Goal: Check status: Check status

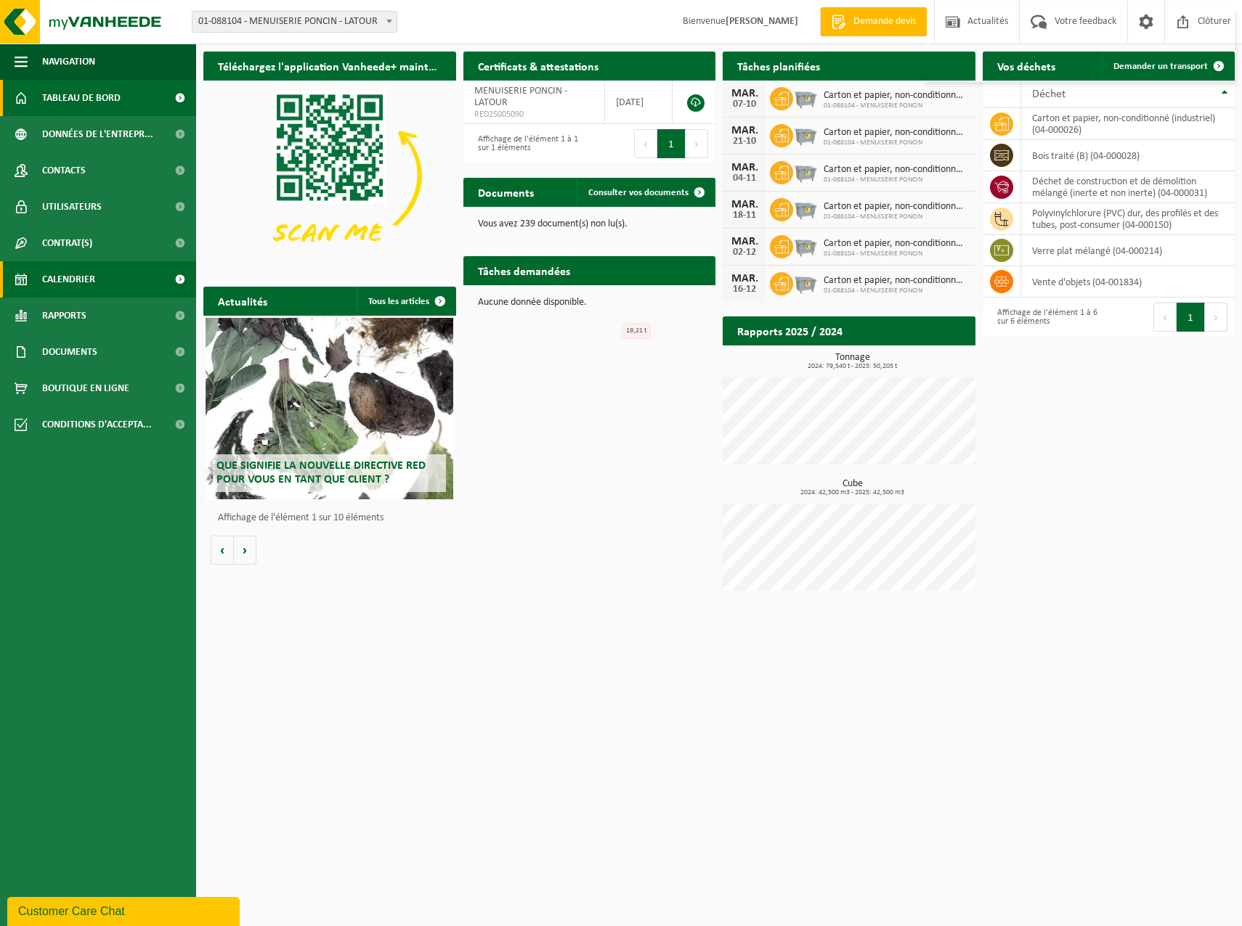
click at [80, 272] on span "Calendrier" at bounding box center [68, 279] width 53 height 36
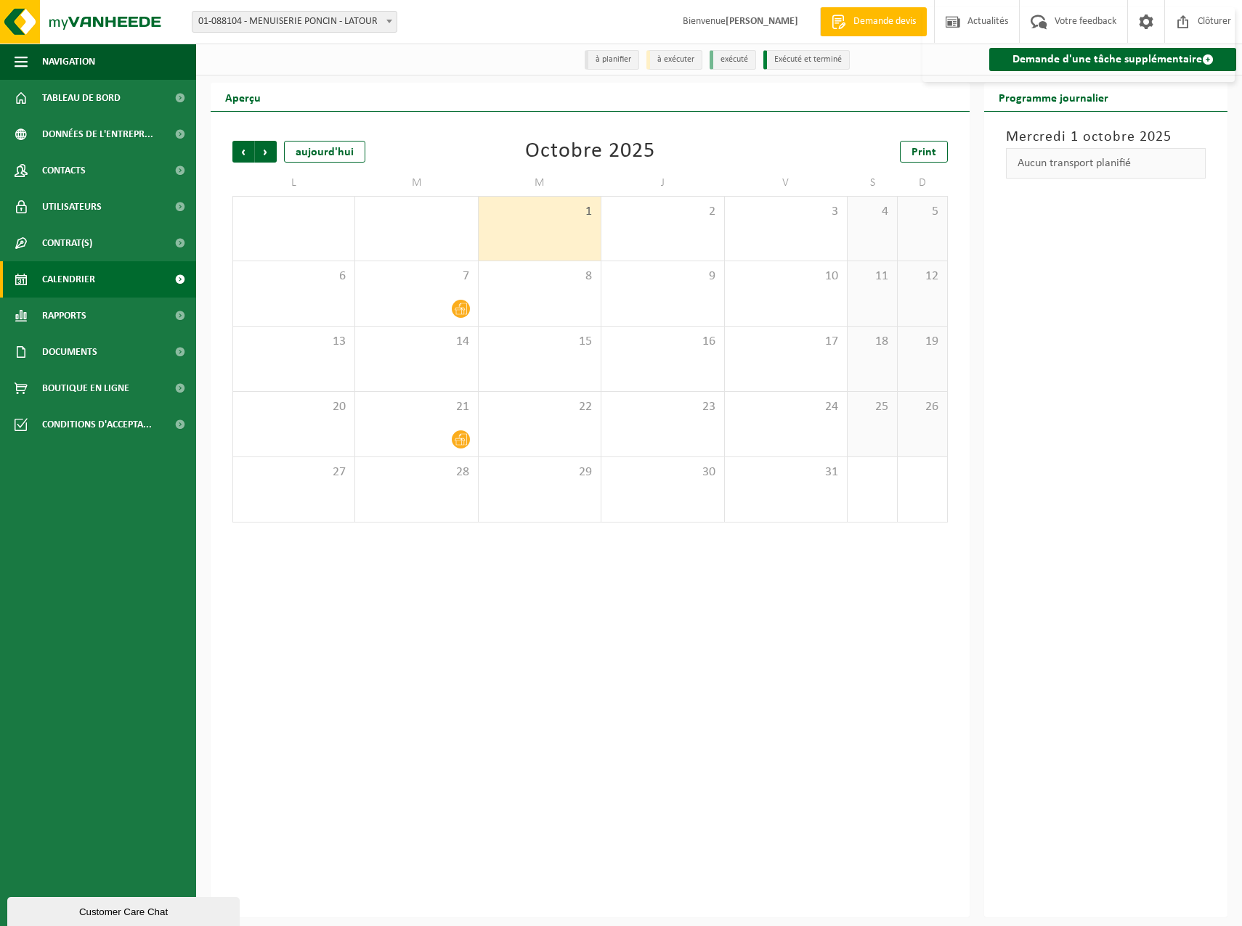
click at [556, 227] on div "1" at bounding box center [539, 229] width 122 height 64
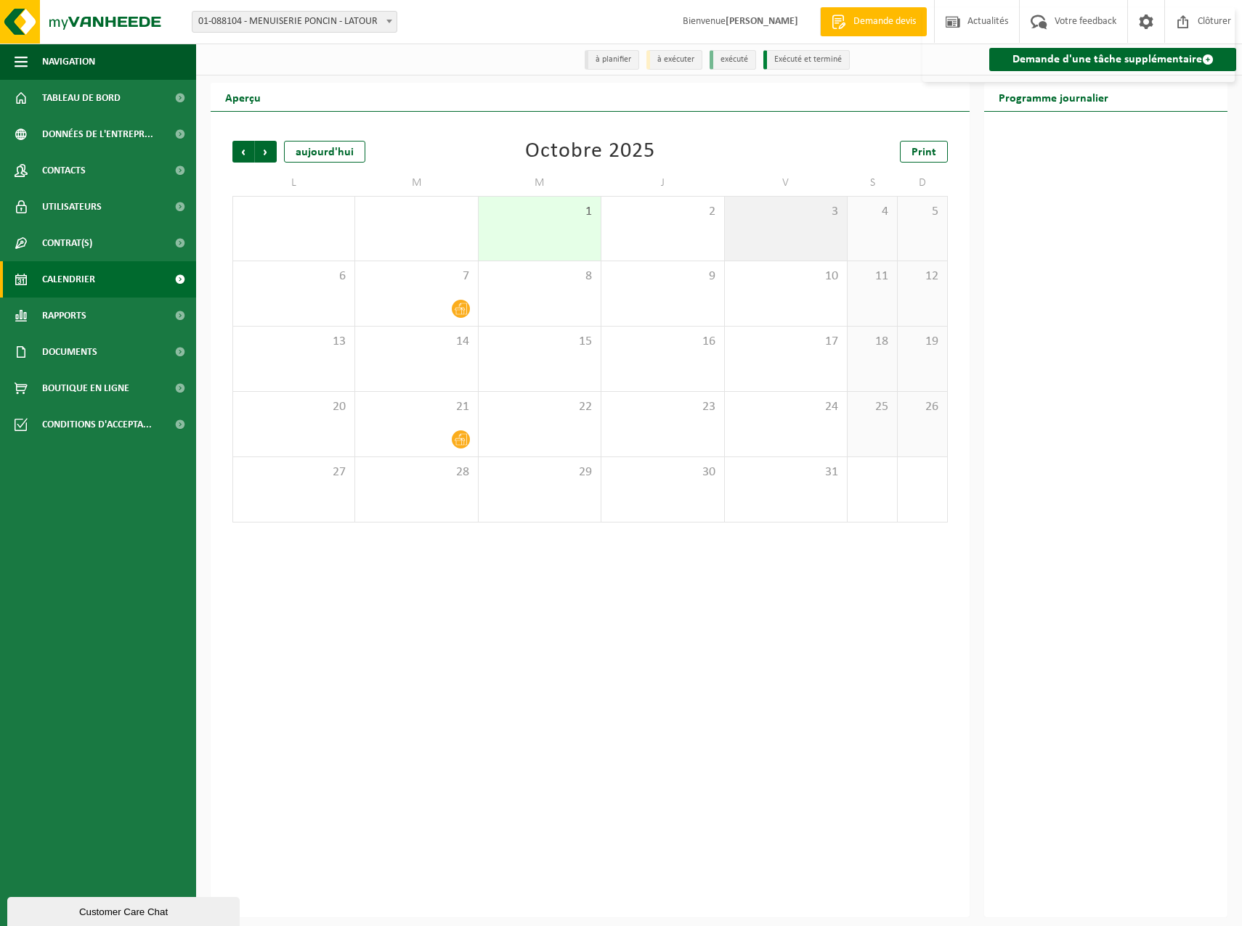
click at [735, 225] on div "3" at bounding box center [786, 229] width 122 height 64
click at [678, 232] on div "2" at bounding box center [662, 229] width 122 height 64
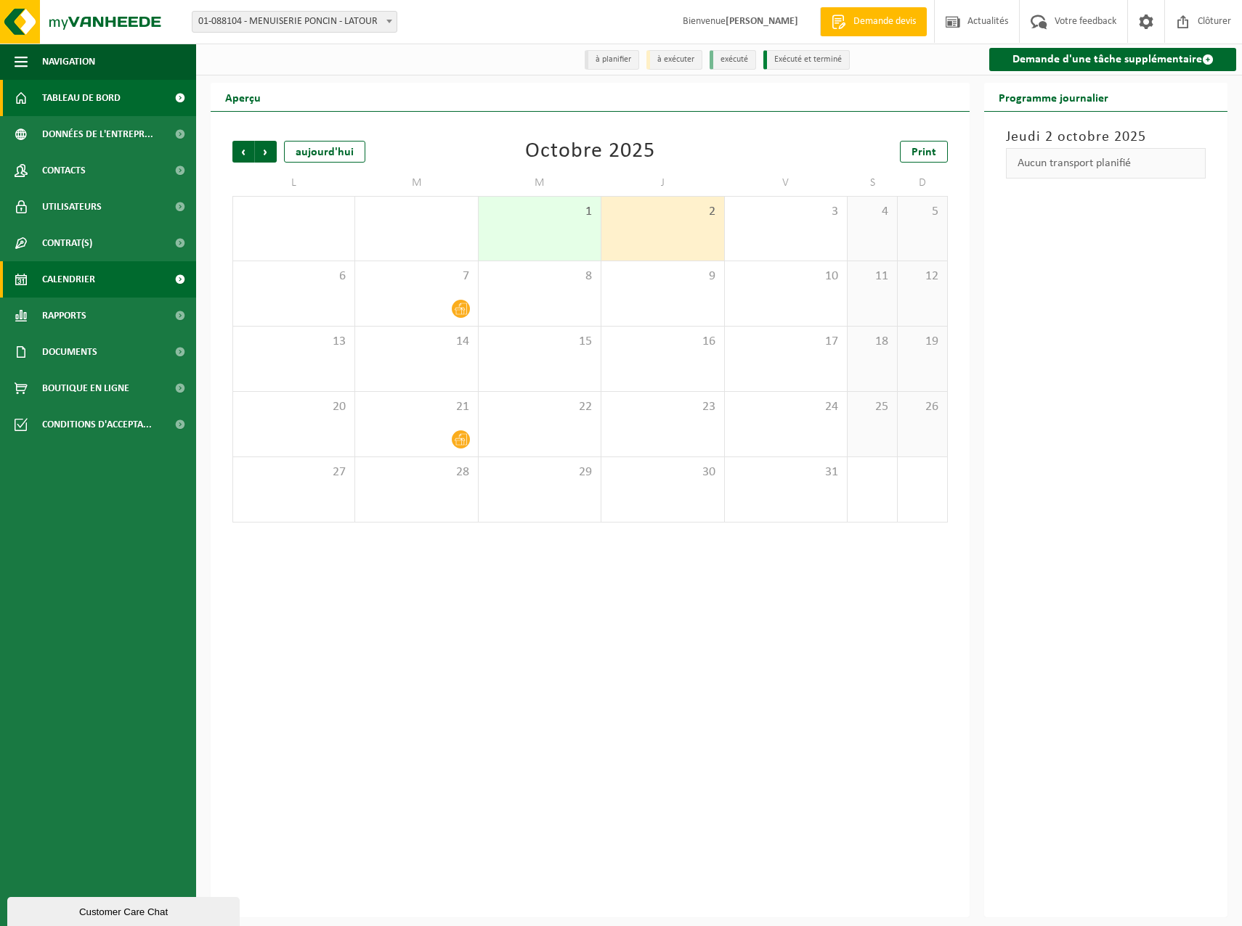
click at [73, 106] on span "Tableau de bord" at bounding box center [81, 98] width 78 height 36
